Goal: Information Seeking & Learning: Learn about a topic

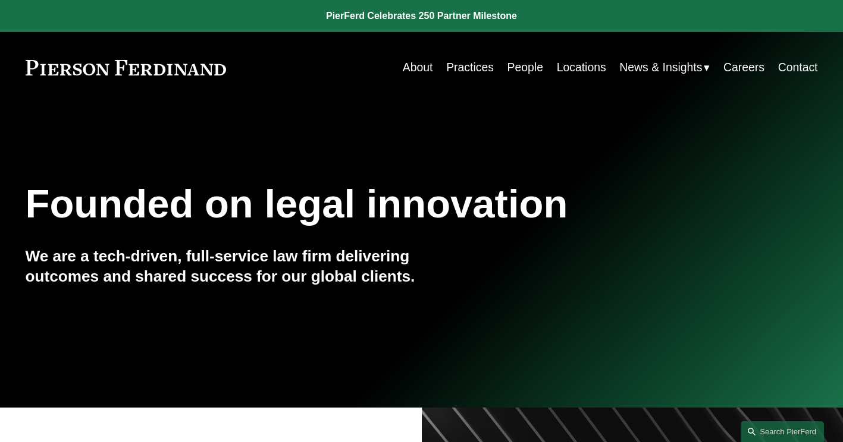
click at [0, 0] on span "News" at bounding box center [0, 0] width 0 height 0
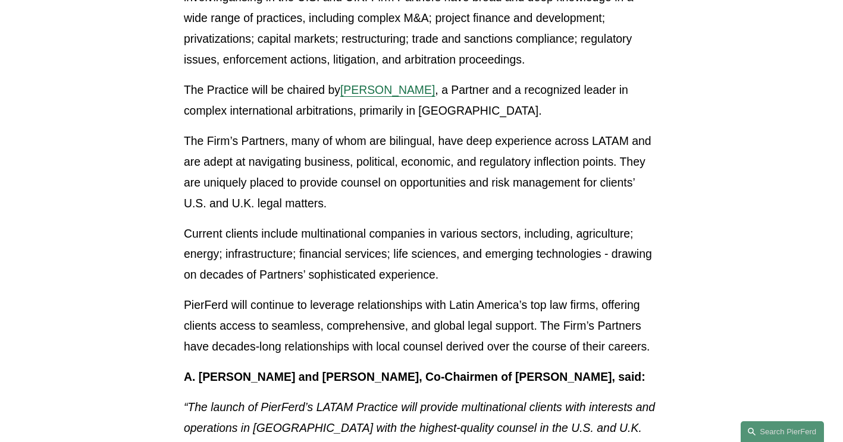
scroll to position [510, 0]
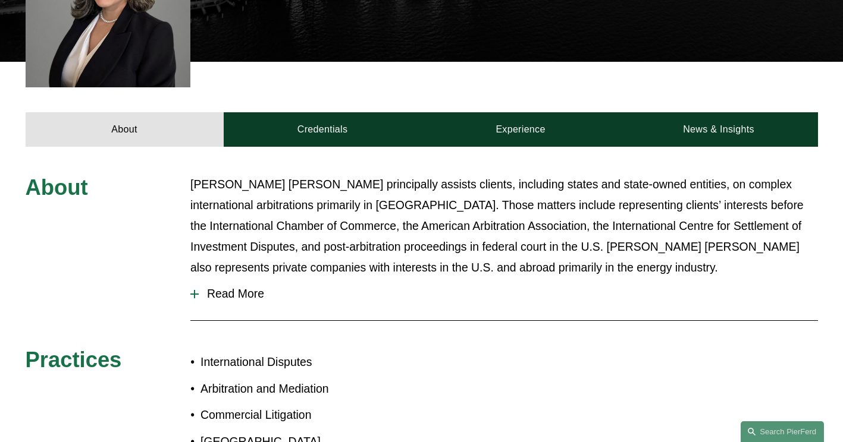
scroll to position [400, 0]
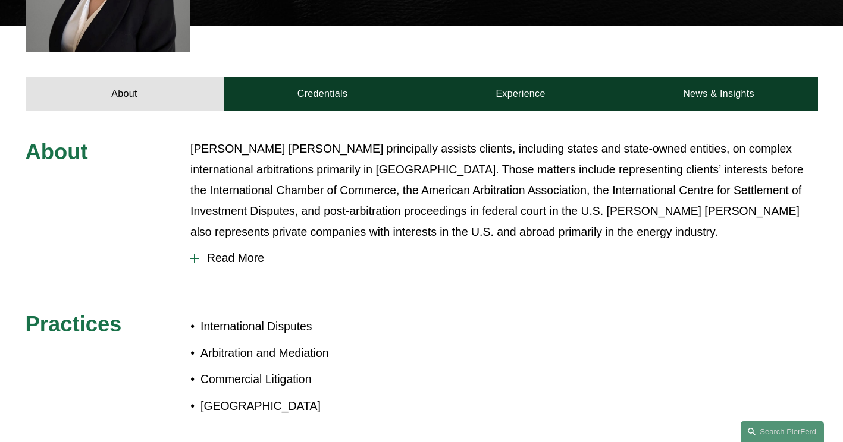
scroll to position [448, 0]
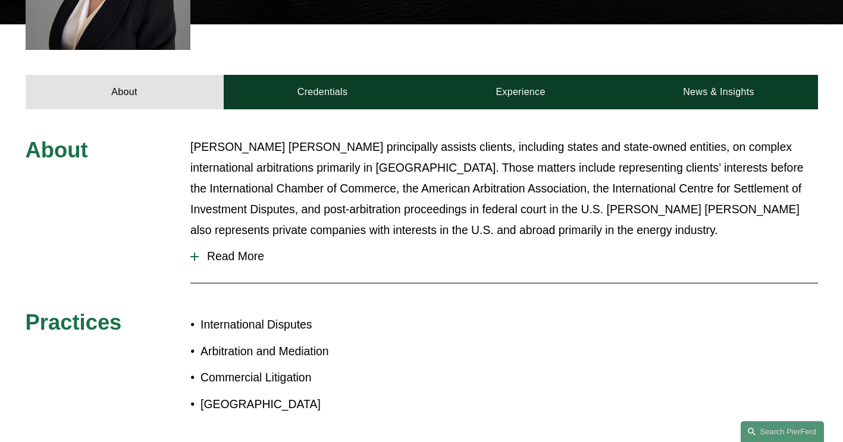
click at [231, 268] on button "Read More" at bounding box center [503, 257] width 627 height 32
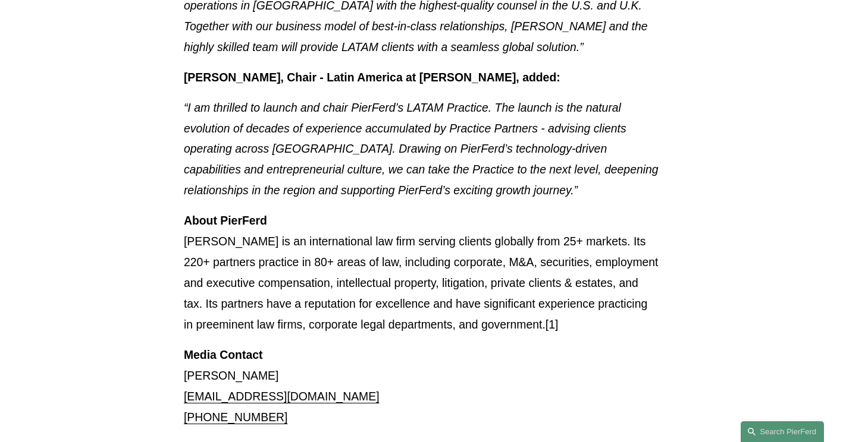
scroll to position [953, 0]
